Goal: Entertainment & Leisure: Consume media (video, audio)

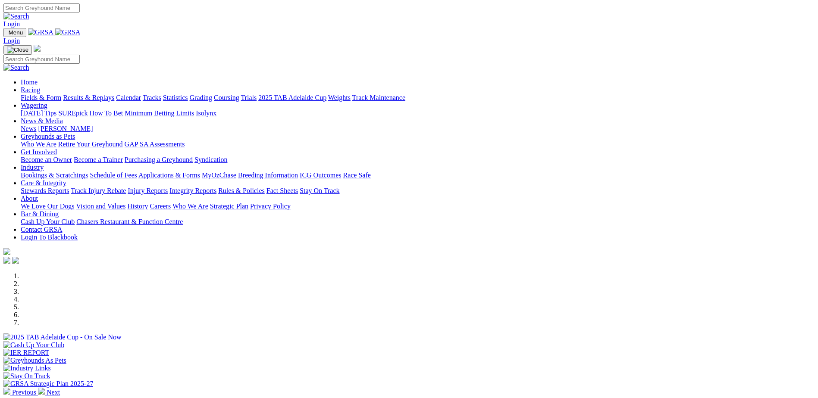
scroll to position [647, 0]
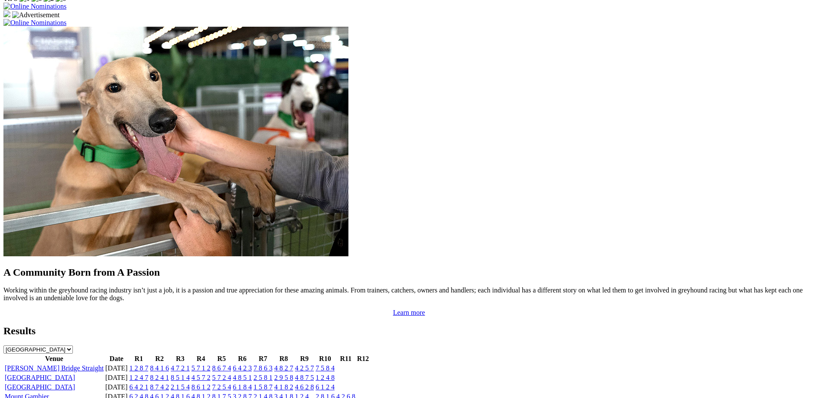
click at [75, 374] on link "[GEOGRAPHIC_DATA]" at bounding box center [40, 377] width 70 height 7
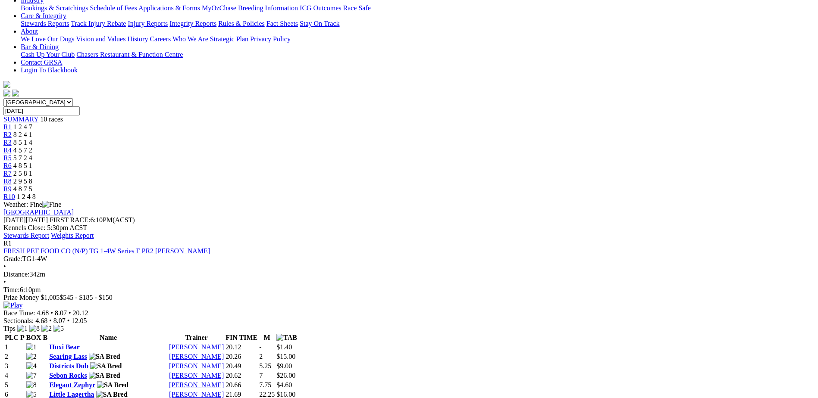
scroll to position [216, 0]
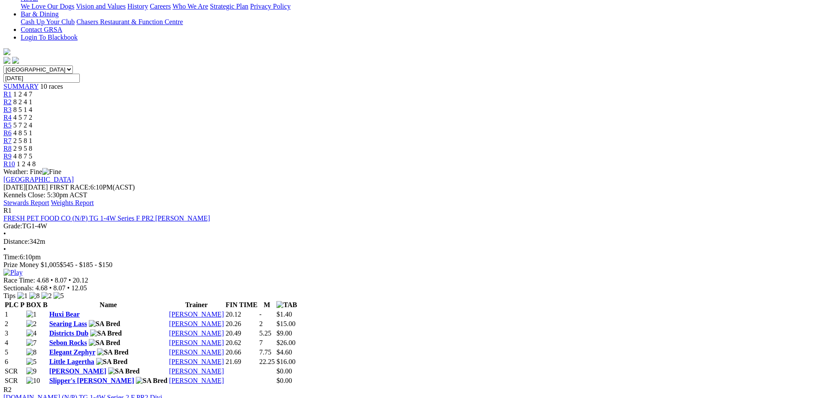
click at [22, 269] on img at bounding box center [12, 273] width 19 height 8
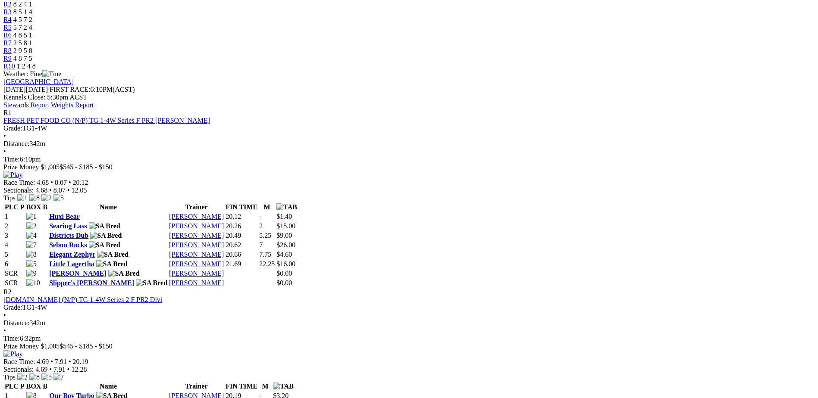
scroll to position [334, 0]
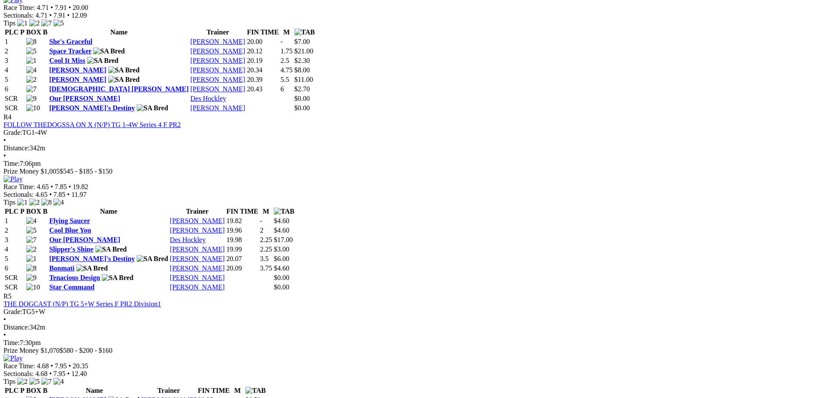
scroll to position [862, 0]
